Goal: Answer question/provide support

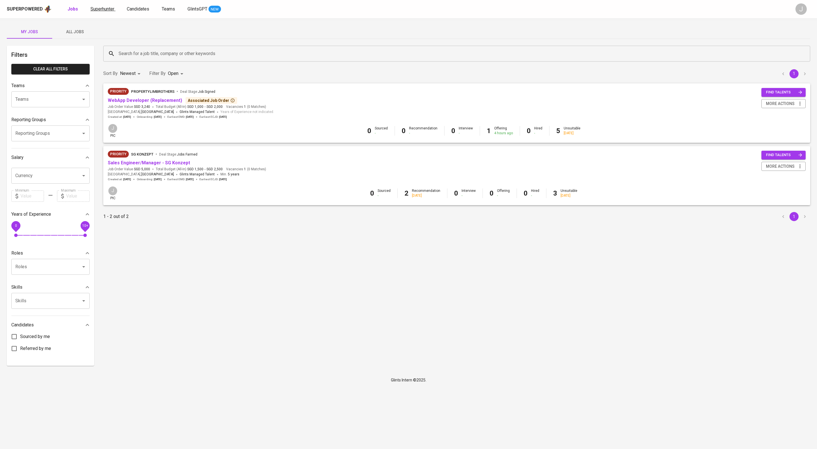
click at [106, 9] on span "Superhunter" at bounding box center [102, 8] width 24 height 5
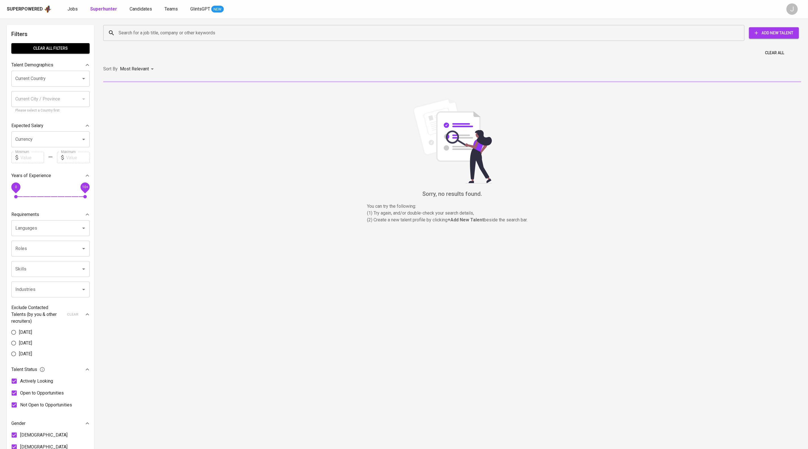
click at [126, 22] on div "Search for a job title, company or other keywords Search for a job title, compa…" at bounding box center [451, 32] width 705 height 25
click at [128, 38] on input "Search for a job title, company or other keywords" at bounding box center [425, 33] width 616 height 11
paste input "[PERSON_NAME][EMAIL_ADDRESS][DOMAIN_NAME]"
type input "[PERSON_NAME][EMAIL_ADDRESS][DOMAIN_NAME]"
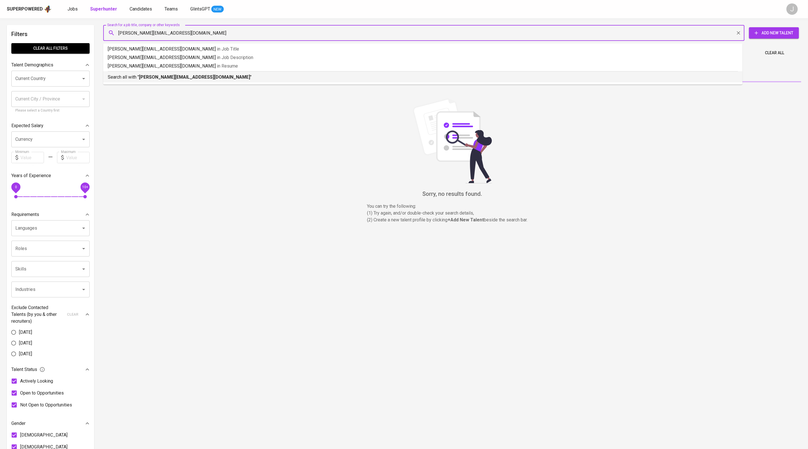
click at [159, 80] on b "[PERSON_NAME][EMAIL_ADDRESS][DOMAIN_NAME]" at bounding box center [194, 76] width 111 height 5
click at [274, 78] on div "Sort By Most Relevant MOST_RELEVANT" at bounding box center [452, 68] width 705 height 17
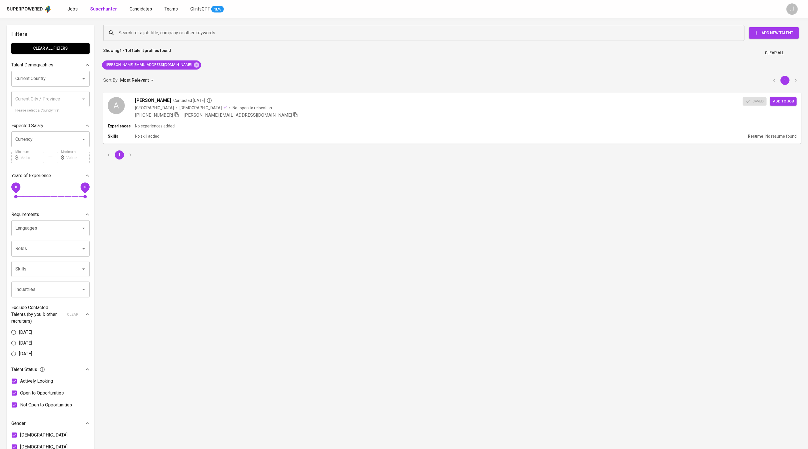
click at [152, 9] on span "Candidates" at bounding box center [141, 8] width 22 height 5
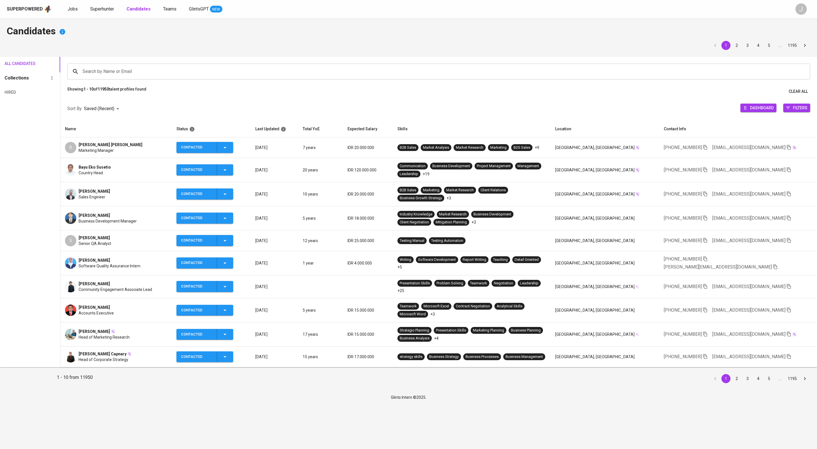
click at [216, 69] on input "Search by Name or Email" at bounding box center [440, 71] width 718 height 11
paste input "[PERSON_NAME][EMAIL_ADDRESS][DOMAIN_NAME]"
type input "[PERSON_NAME][EMAIL_ADDRESS][DOMAIN_NAME]"
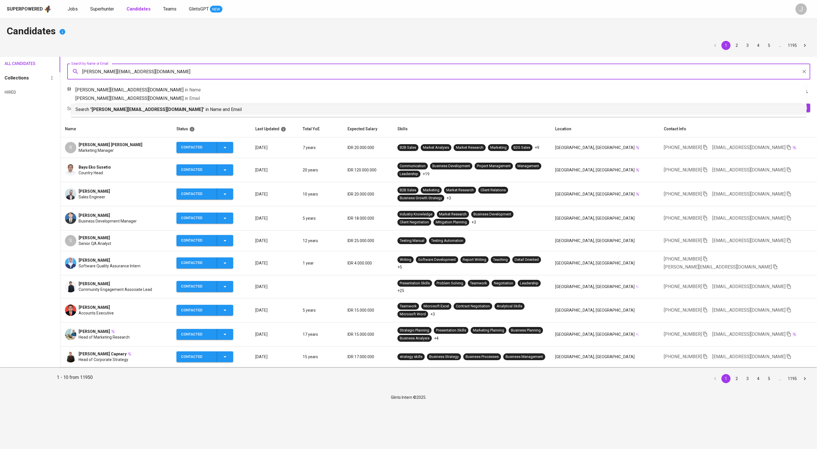
click at [218, 113] on p "Search " [PERSON_NAME][EMAIL_ADDRESS][DOMAIN_NAME] " in Name and Email" at bounding box center [438, 109] width 726 height 7
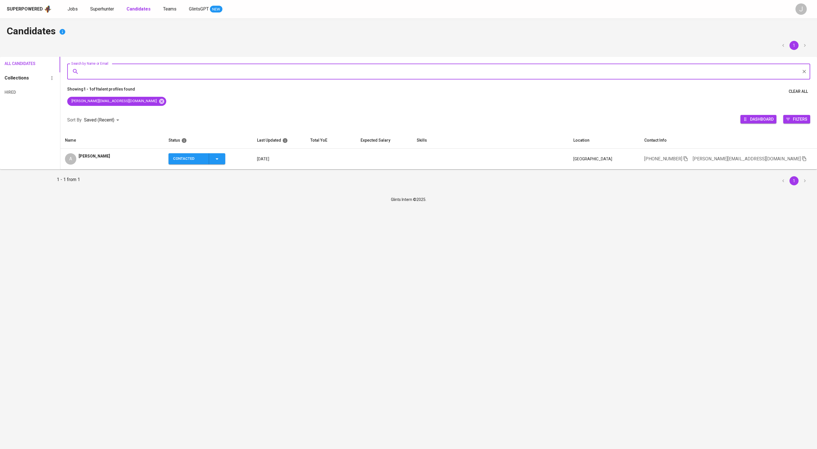
click at [132, 183] on div "Candidates 1 All Candidates Collections Hired Search by Name or Email Search by…" at bounding box center [408, 105] width 817 height 174
click at [110, 164] on div "[PERSON_NAME]" at bounding box center [94, 158] width 31 height 11
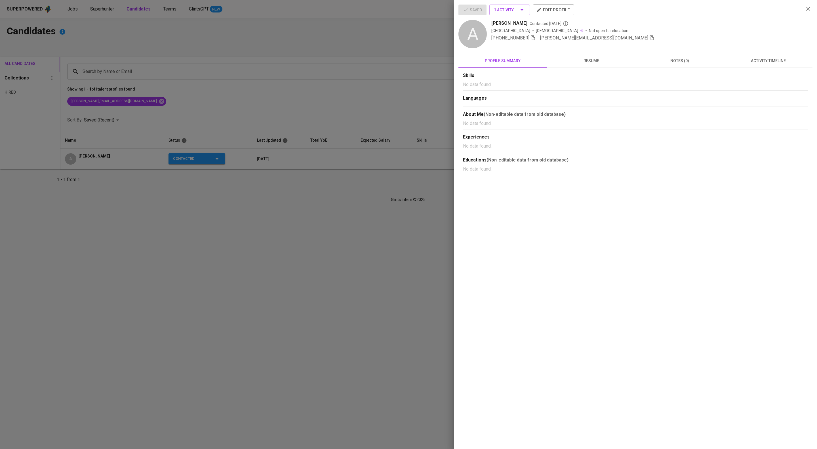
click at [757, 62] on span "activity timeline" at bounding box center [768, 60] width 82 height 7
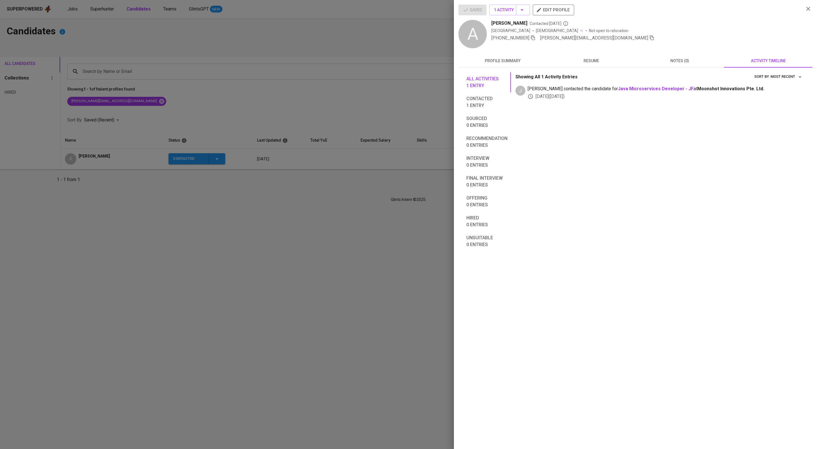
click at [347, 234] on div at bounding box center [408, 224] width 817 height 449
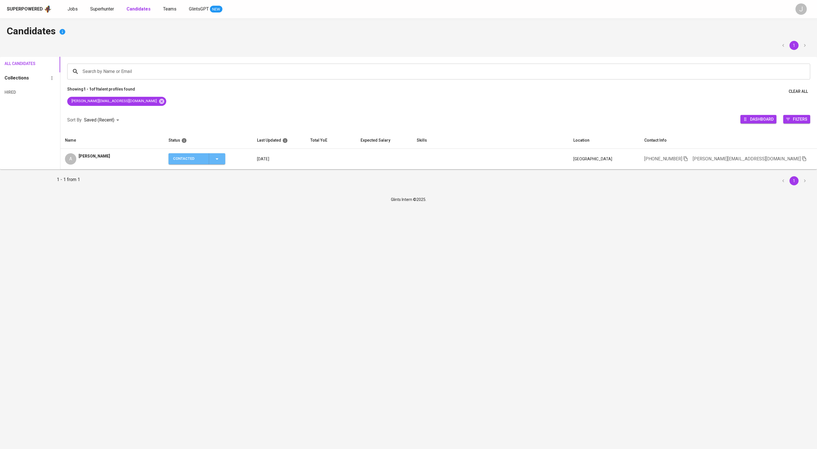
click at [220, 162] on icon "button" at bounding box center [217, 158] width 7 height 7
click at [229, 217] on li "Contacted for another job" at bounding box center [206, 212] width 64 height 10
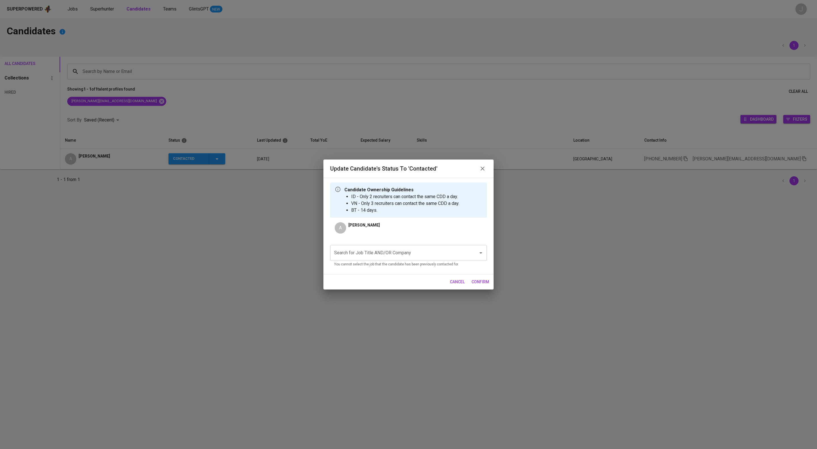
click at [350, 258] on input "Search for Job Title AND/OR Company" at bounding box center [401, 252] width 136 height 11
click at [352, 258] on input "Search for Job Title AND/OR Company" at bounding box center [401, 252] width 136 height 11
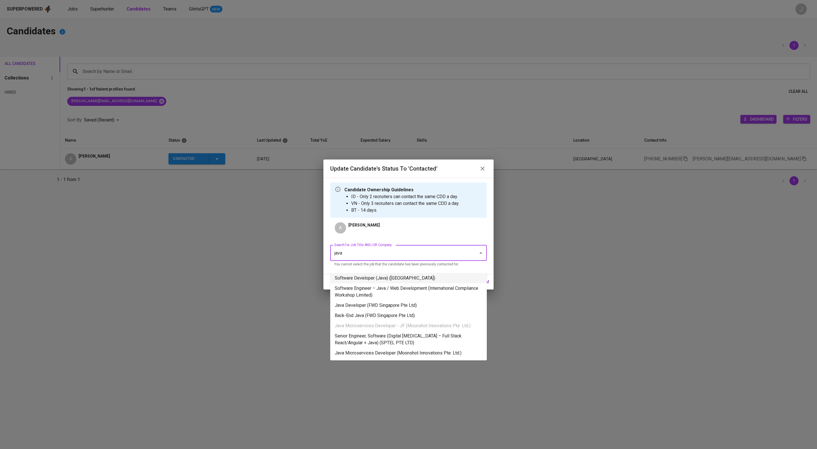
click at [380, 281] on li "Software Developer (Java) ([GEOGRAPHIC_DATA])" at bounding box center [408, 278] width 157 height 10
type input "java"
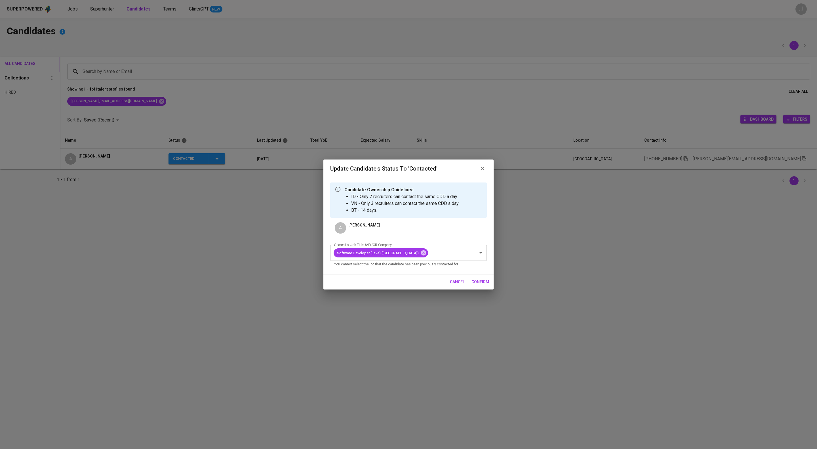
click at [478, 285] on span "confirm" at bounding box center [480, 281] width 18 height 7
